Goal: Find specific page/section: Find specific page/section

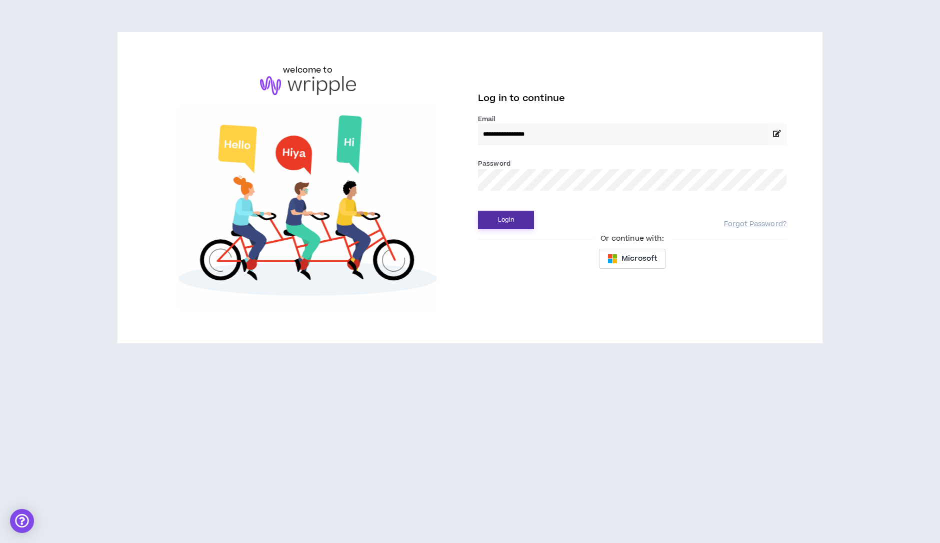
click at [483, 212] on button "Login" at bounding box center [506, 220] width 56 height 19
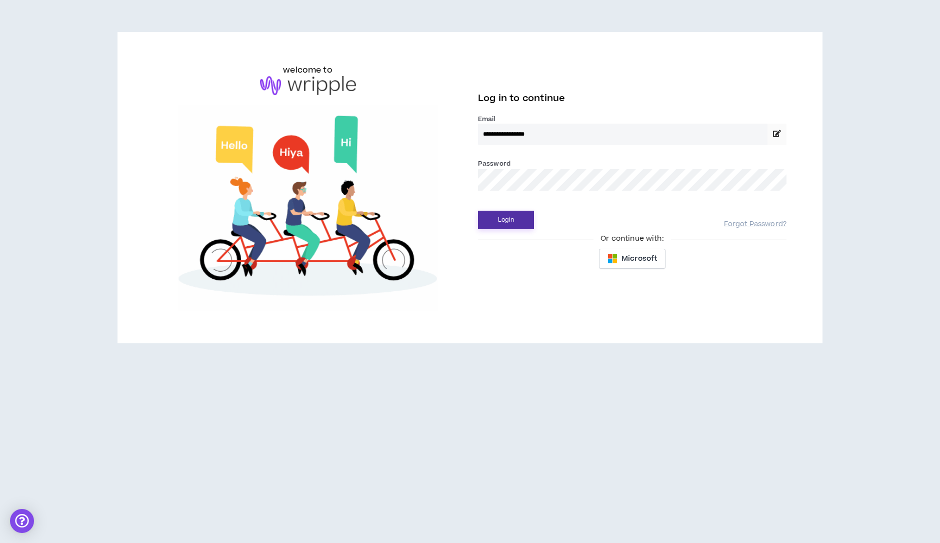
click at [489, 218] on button "Login" at bounding box center [506, 220] width 56 height 19
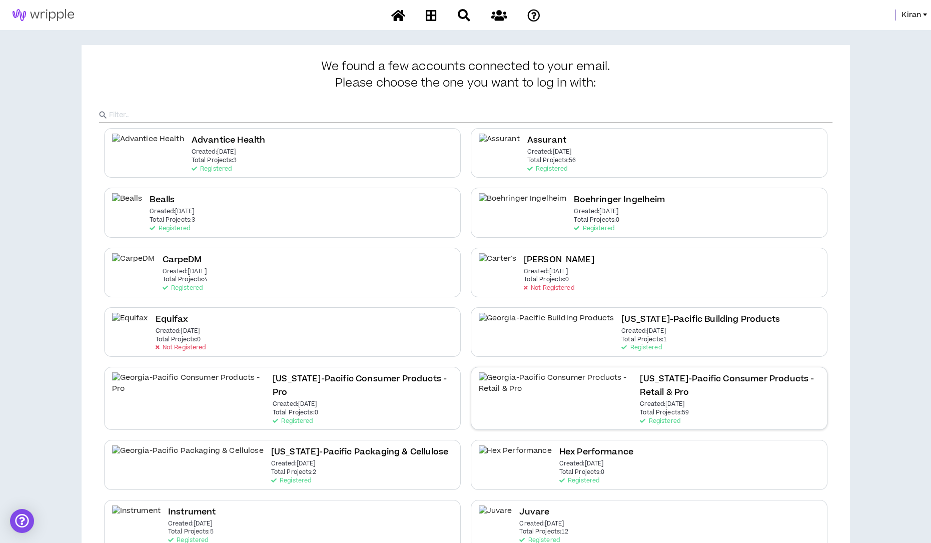
click at [640, 381] on h2 "[US_STATE]-Pacific Consumer Products - Retail & Pro" at bounding box center [729, 385] width 179 height 27
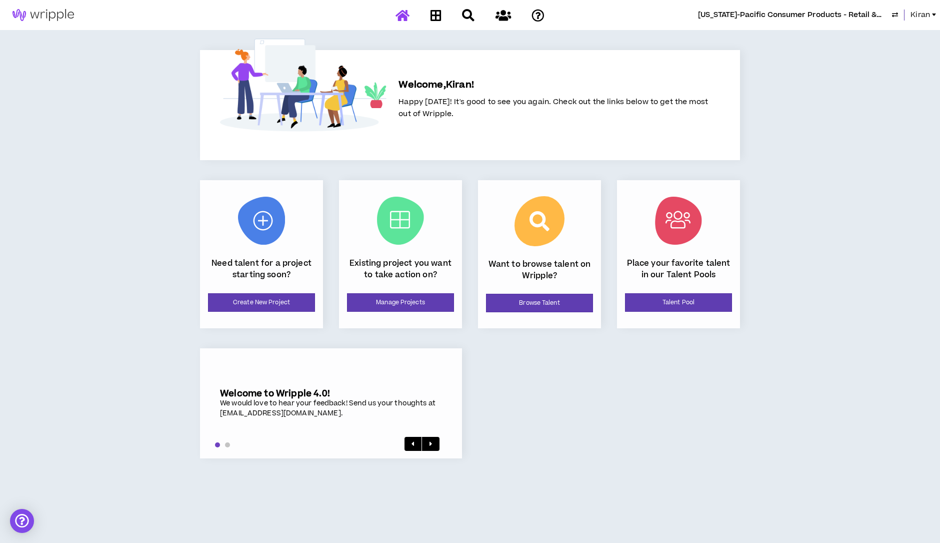
click at [921, 15] on span "Kiran" at bounding box center [921, 15] width 20 height 11
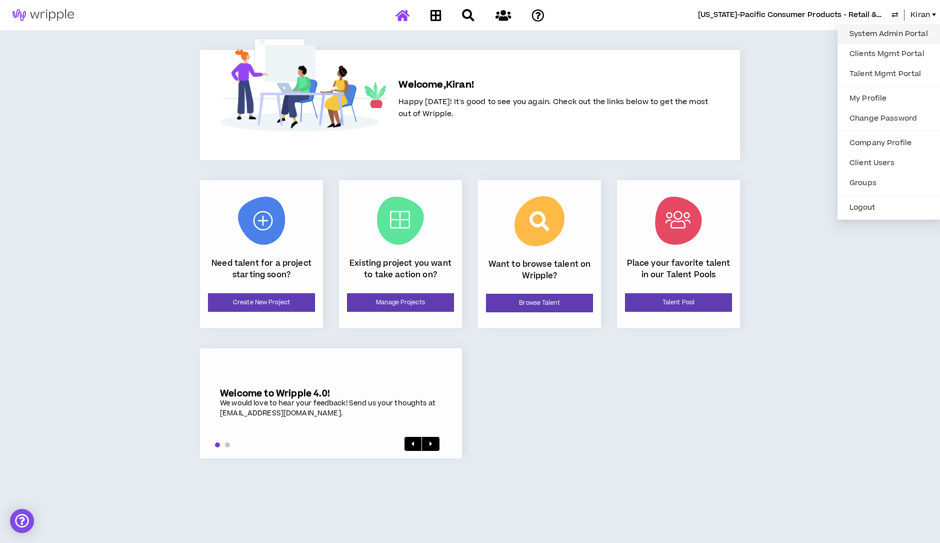
click at [898, 36] on link "System Admin Portal" at bounding box center [889, 34] width 91 height 15
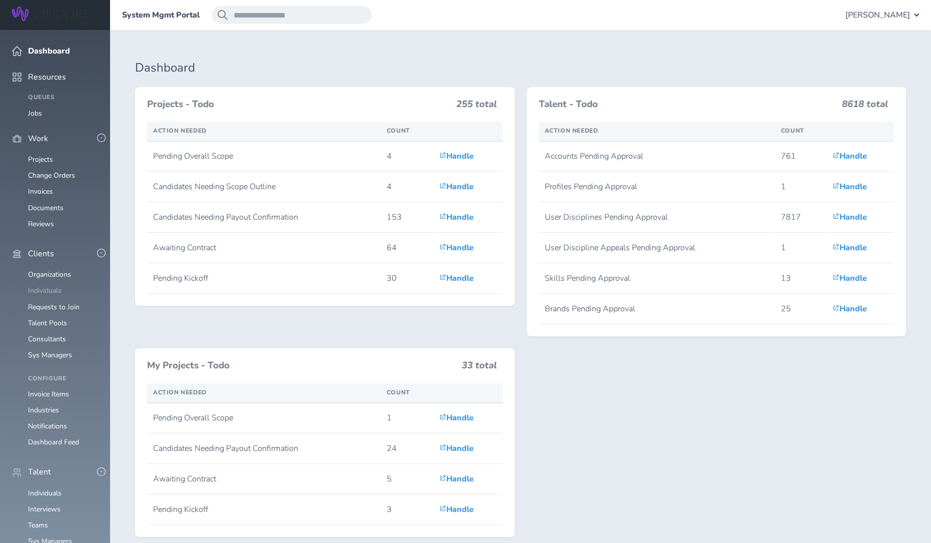
click at [47, 286] on link "Individuals" at bounding box center [45, 291] width 34 height 10
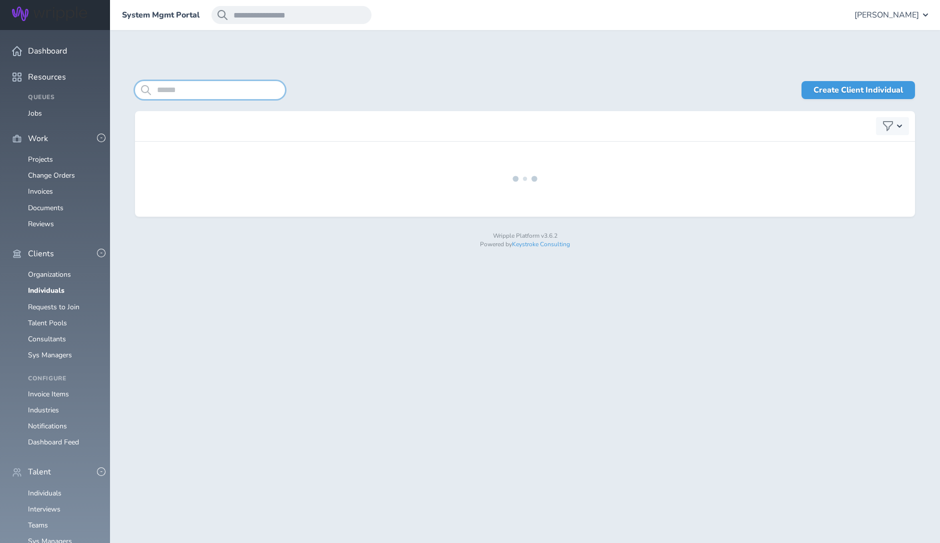
click at [218, 93] on input "search" at bounding box center [210, 90] width 150 height 18
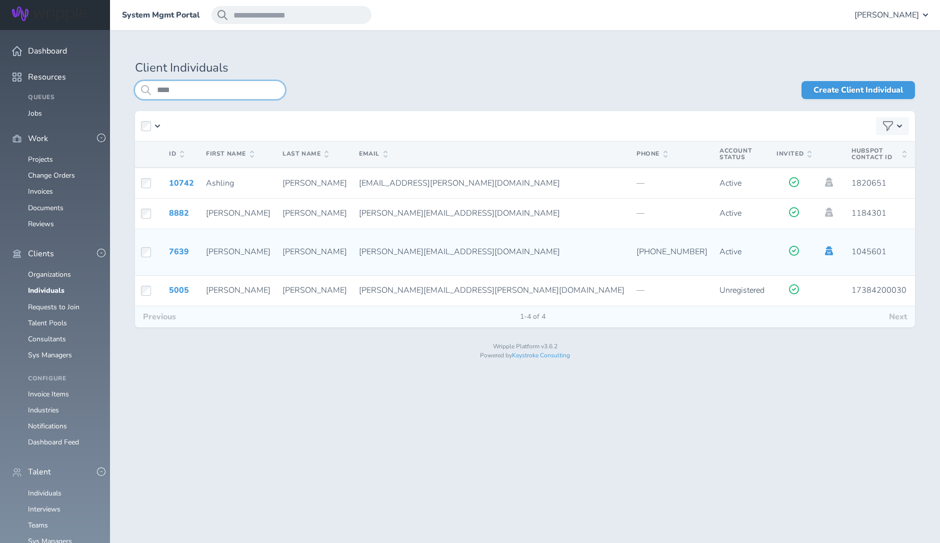
type input "****"
click at [824, 255] on icon at bounding box center [829, 250] width 11 height 9
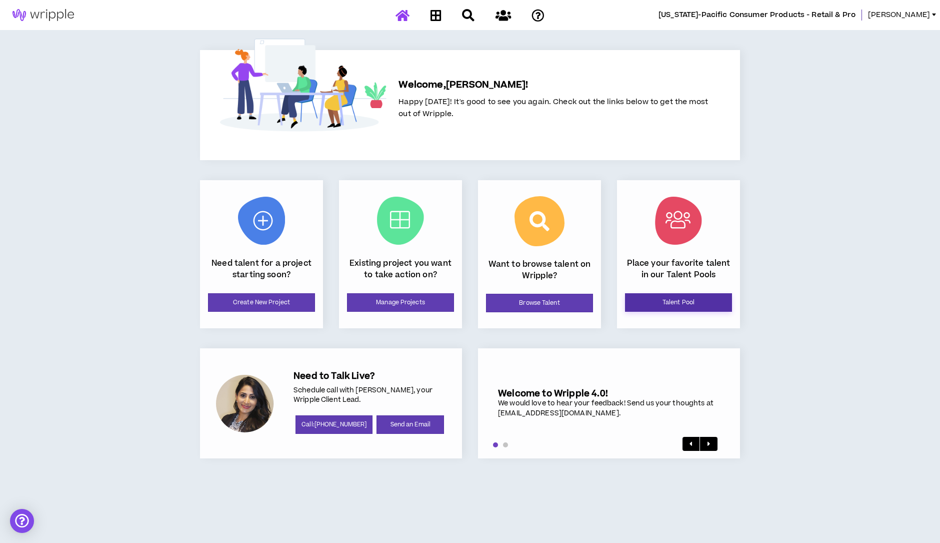
click at [663, 305] on link "Talent Pool" at bounding box center [678, 302] width 107 height 19
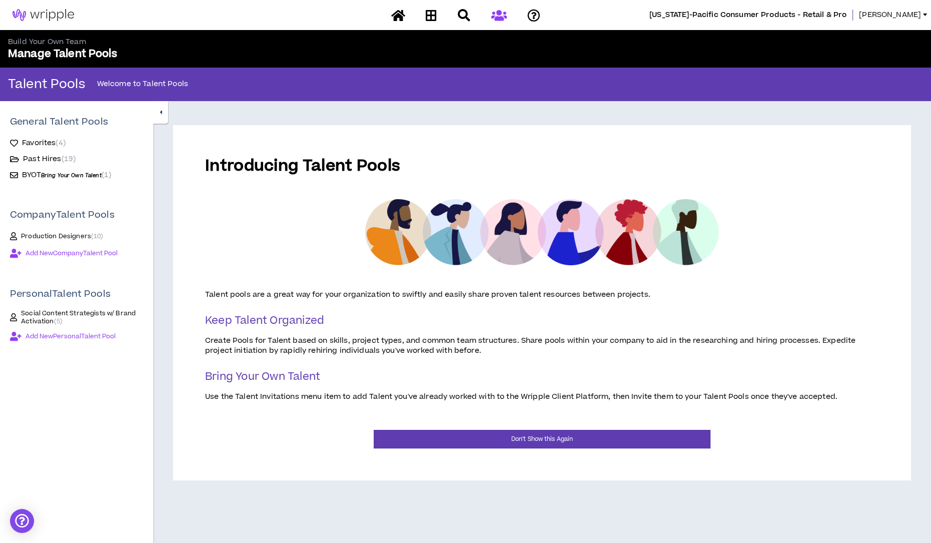
click at [910, 10] on span "[PERSON_NAME]" at bounding box center [890, 15] width 62 height 11
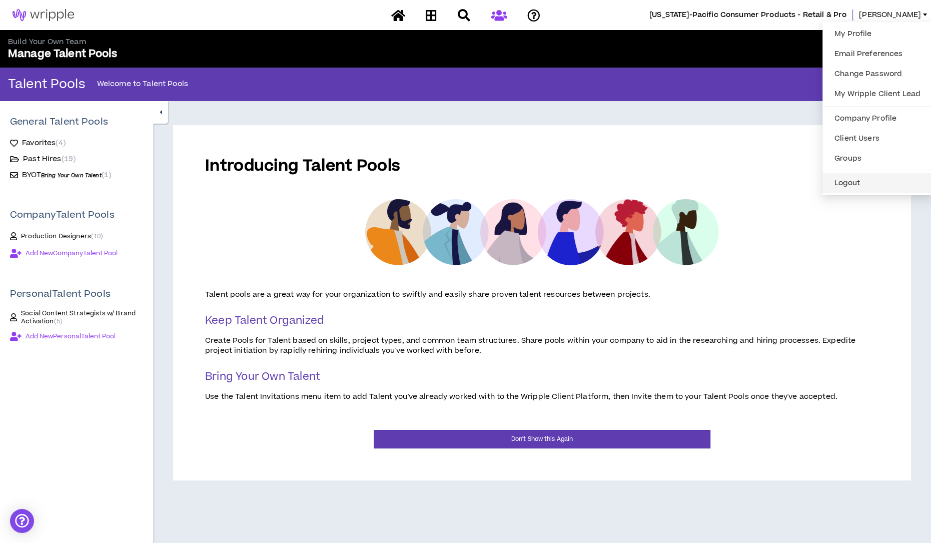
click at [844, 176] on button "Logout" at bounding box center [877, 183] width 98 height 15
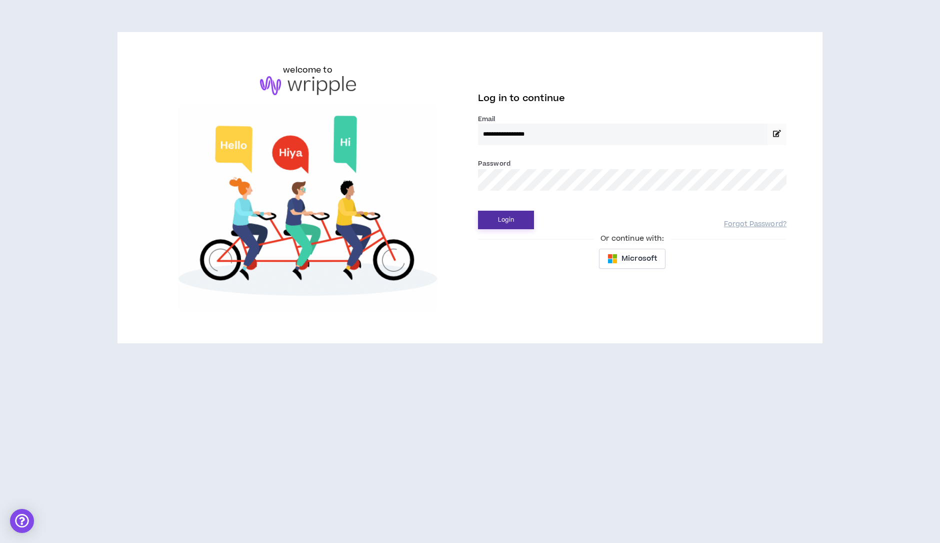
click at [505, 215] on button "Login" at bounding box center [506, 220] width 56 height 19
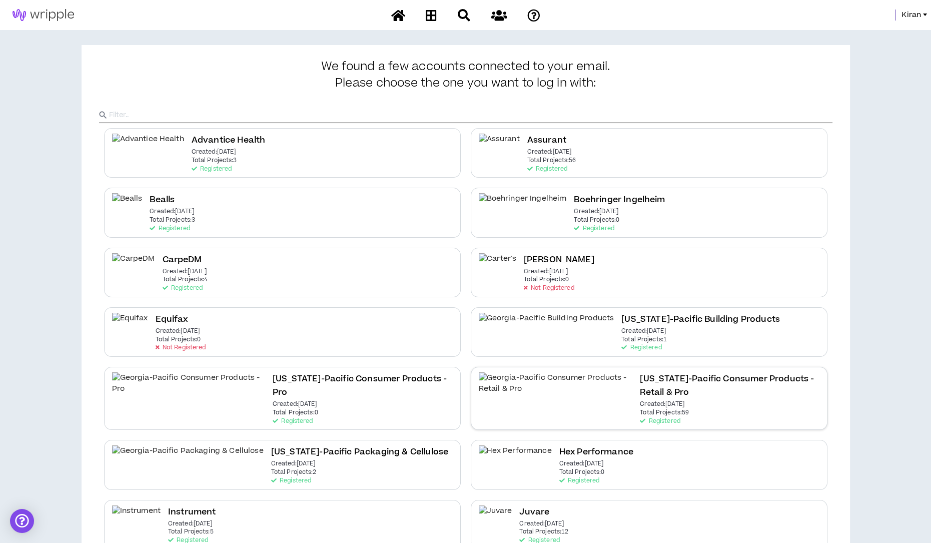
click at [660, 395] on div "[US_STATE]-Pacific Consumer Products - Retail & Pro Created: [DATE] Total Proje…" at bounding box center [729, 398] width 179 height 52
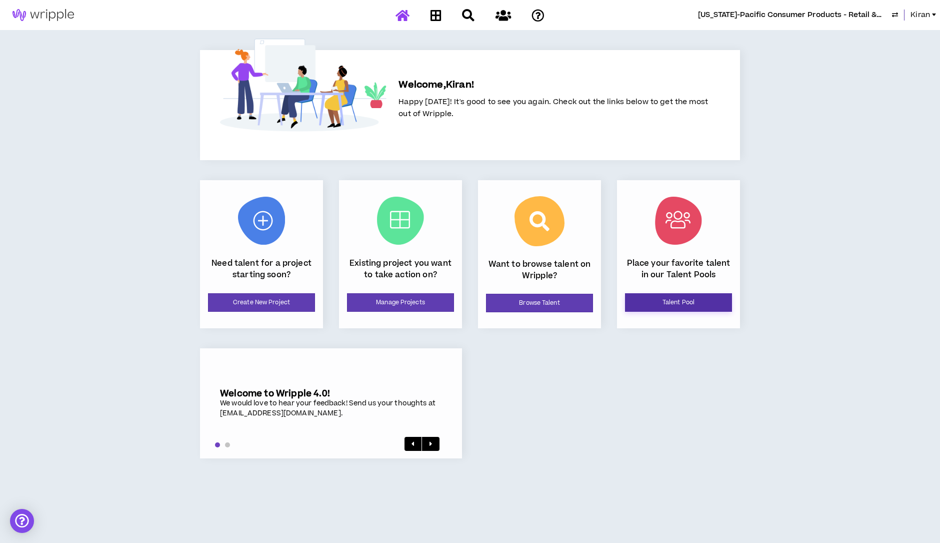
click at [649, 300] on link "Talent Pool" at bounding box center [678, 302] width 107 height 19
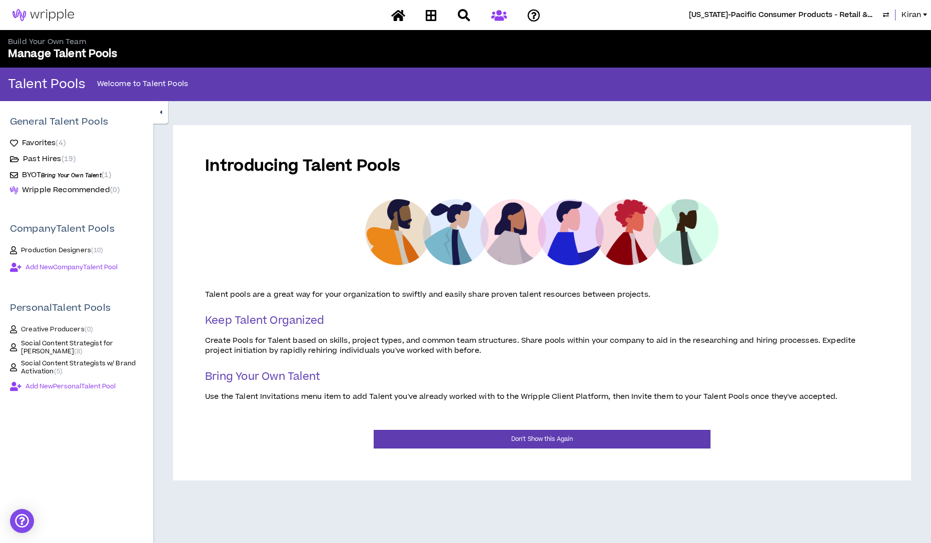
click at [39, 328] on span "Creative Producers ( 0 )" at bounding box center [57, 329] width 72 height 8
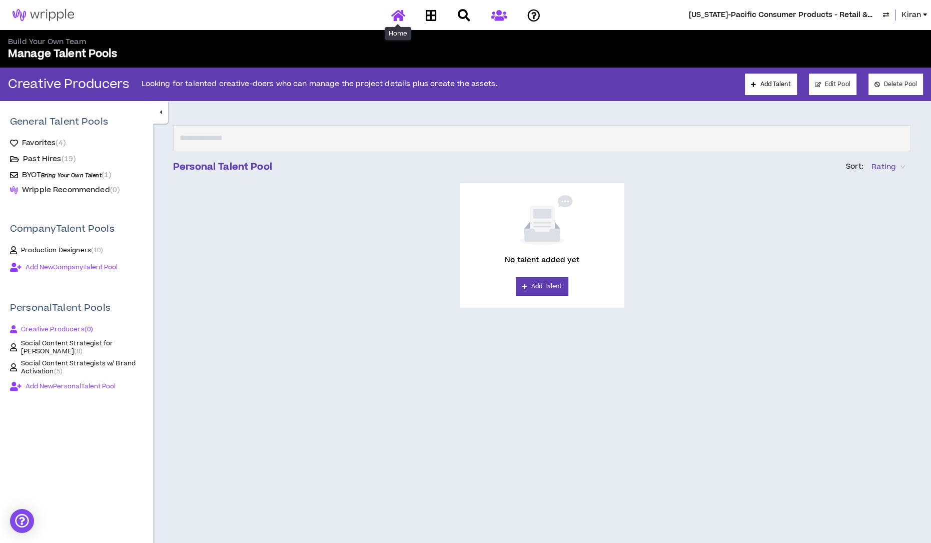
click at [403, 13] on icon at bounding box center [398, 15] width 14 height 13
